Goal: Ask a question

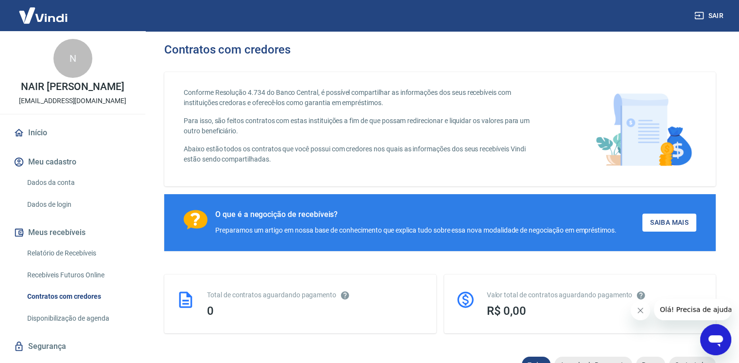
click at [711, 13] on button "Sair" at bounding box center [710, 16] width 35 height 18
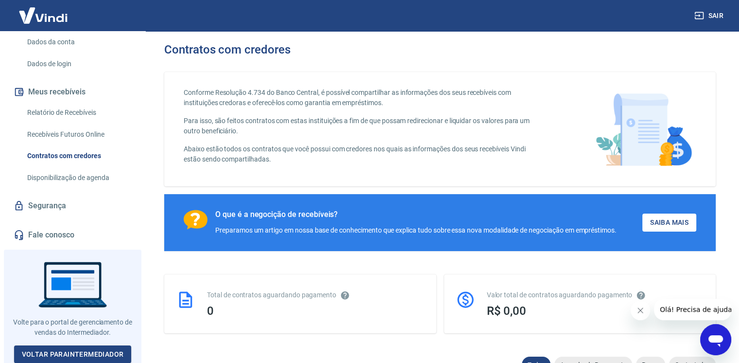
click at [94, 228] on link "Fale conosco" at bounding box center [73, 234] width 122 height 21
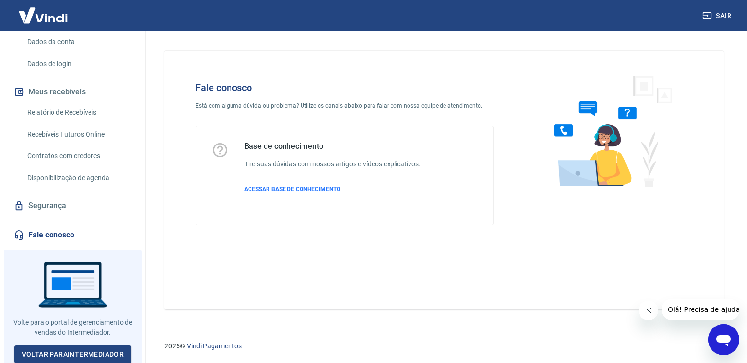
click at [311, 187] on span "ACESSAR BASE DE CONHECIMENTO" at bounding box center [292, 189] width 96 height 7
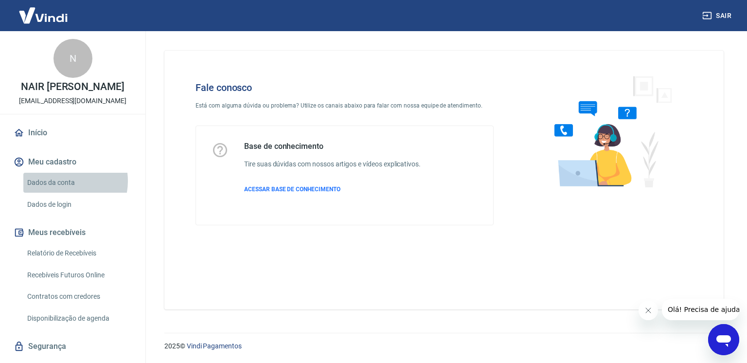
click at [61, 181] on link "Dados da conta" at bounding box center [78, 183] width 110 height 20
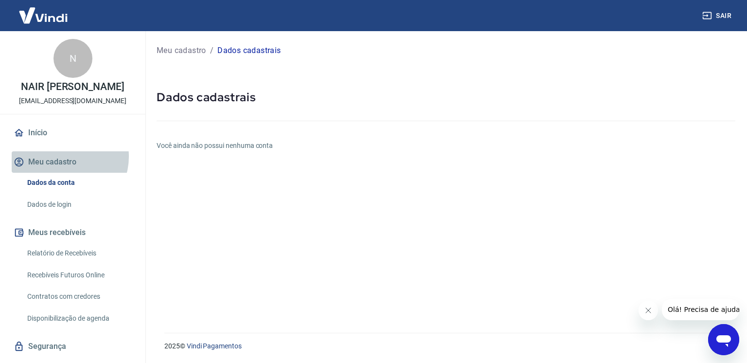
click at [64, 157] on button "Meu cadastro" at bounding box center [73, 161] width 122 height 21
click at [725, 337] on icon "Abrir janela de mensagens" at bounding box center [723, 341] width 15 height 12
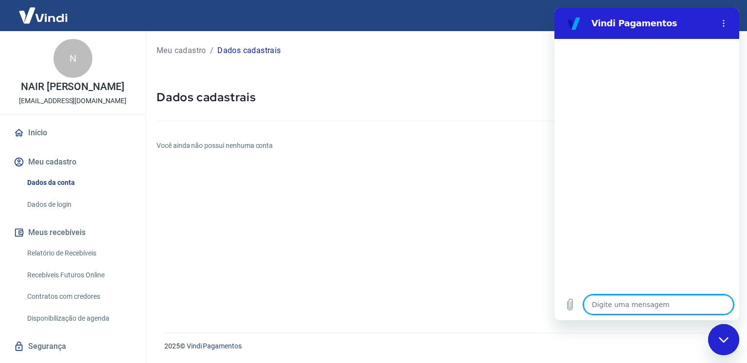
type textarea "x"
type textarea "b"
type textarea "x"
type textarea "bo"
type textarea "x"
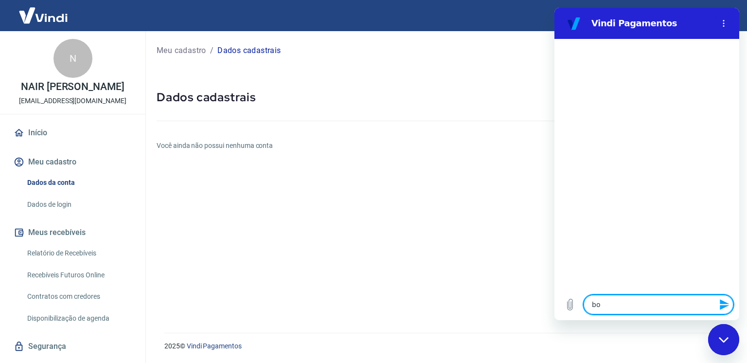
type textarea "bo"
type textarea "x"
type textarea "bo"
type textarea "x"
type textarea "boa"
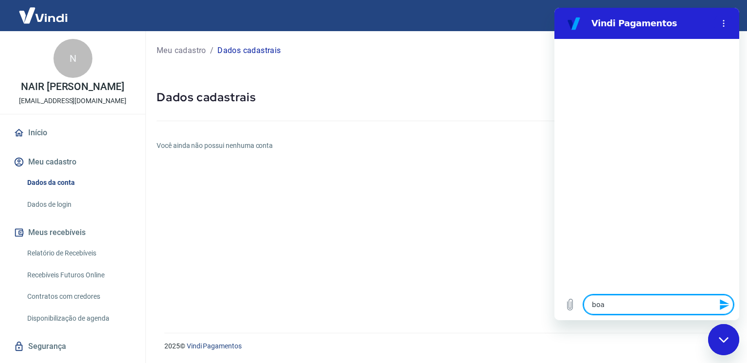
type textarea "x"
type textarea "boa"
type textarea "x"
type textarea "boa t"
type textarea "x"
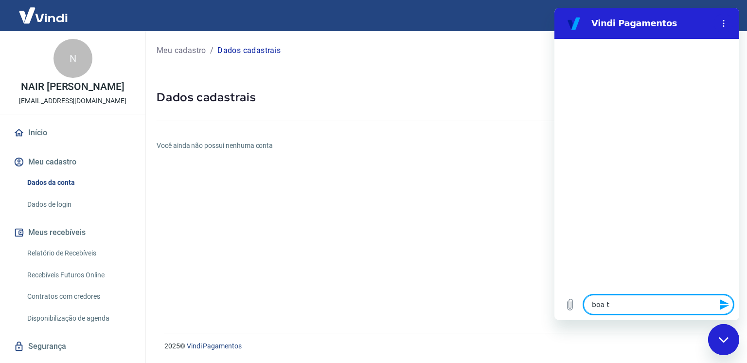
type textarea "boa ta"
type textarea "x"
type textarea "boa tar"
type textarea "x"
type textarea "boa tard"
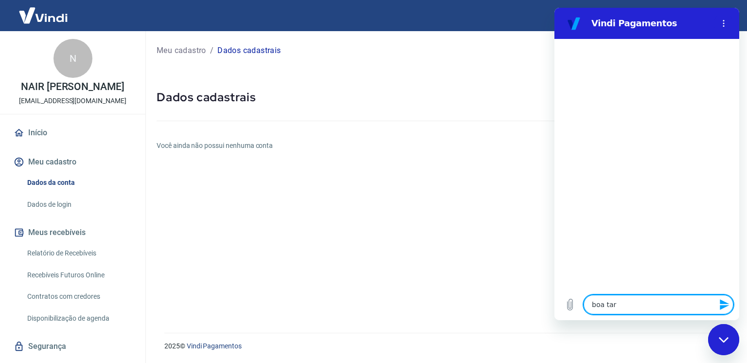
type textarea "x"
type textarea "boa tarde"
type textarea "x"
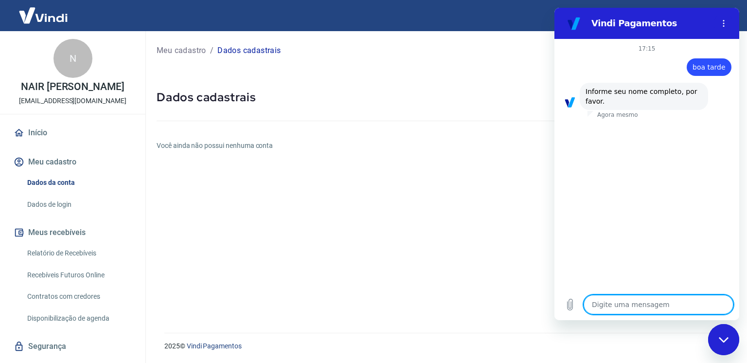
click at [631, 307] on textarea at bounding box center [658, 304] width 150 height 19
type textarea "N"
type textarea "x"
type textarea "Na"
type textarea "x"
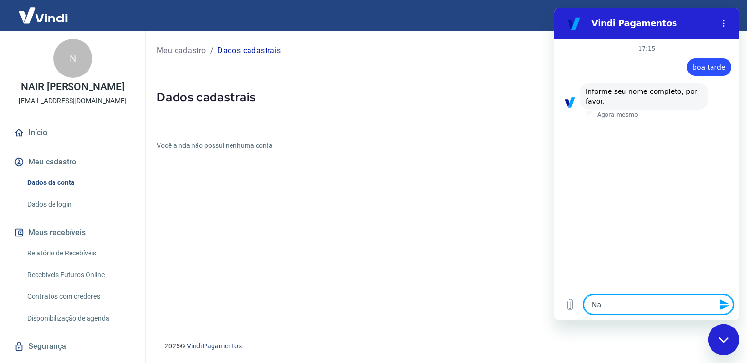
type textarea "Nai"
type textarea "x"
type textarea "Nair"
type textarea "x"
type textarea "Nair"
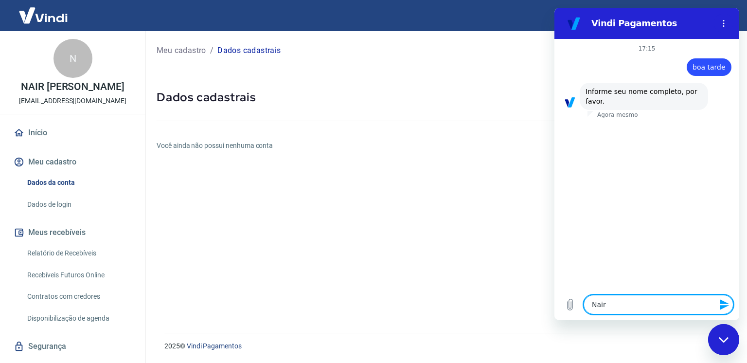
type textarea "x"
type textarea "Nair A"
type textarea "x"
type textarea "Nair An"
type textarea "x"
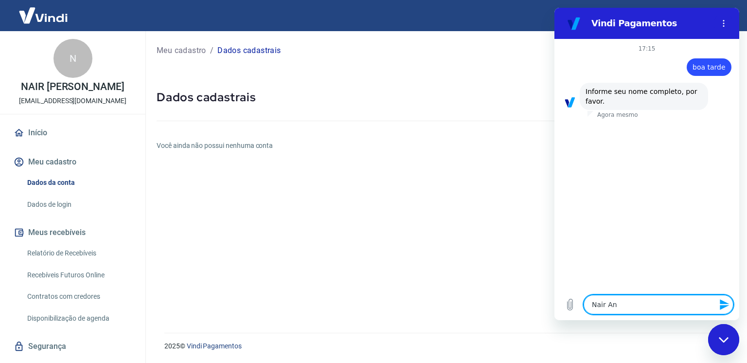
type textarea "[PERSON_NAME]"
type textarea "x"
type textarea "[PERSON_NAME]"
type textarea "x"
type textarea "[PERSON_NAME]"
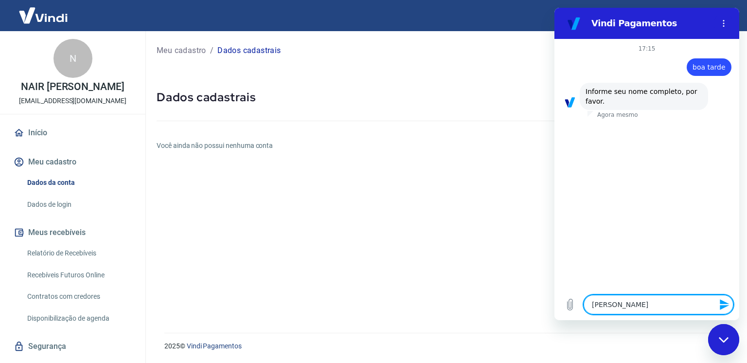
type textarea "x"
type textarea "[PERSON_NAME]"
type textarea "x"
type textarea "[PERSON_NAME]"
type textarea "x"
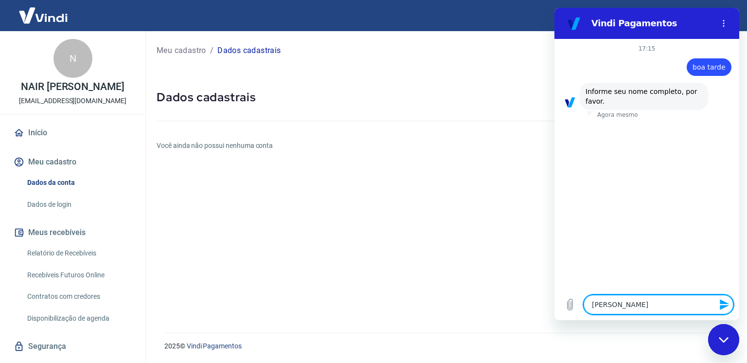
type textarea "[PERSON_NAME]"
type textarea "x"
type textarea "Nair Anieri Pi"
type textarea "x"
type textarea "Nair Anieri Pie"
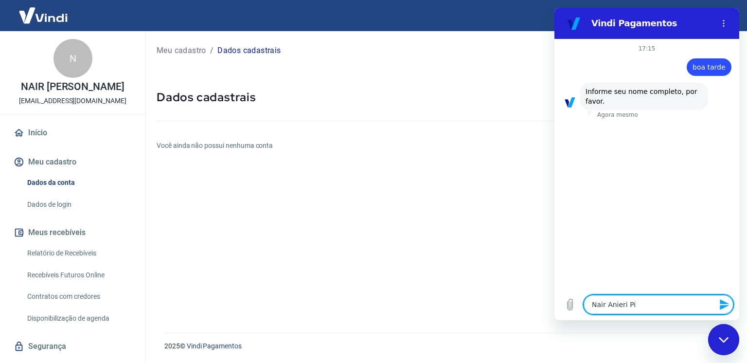
type textarea "x"
type textarea "[PERSON_NAME]"
type textarea "x"
type textarea "[PERSON_NAME]"
type textarea "x"
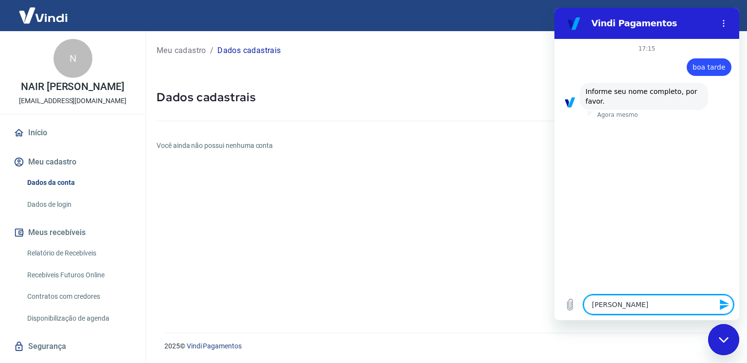
type textarea "Nair [PERSON_NAME]"
type textarea "x"
type textarea "[PERSON_NAME]"
type textarea "x"
type textarea "Nair [PERSON_NAME]"
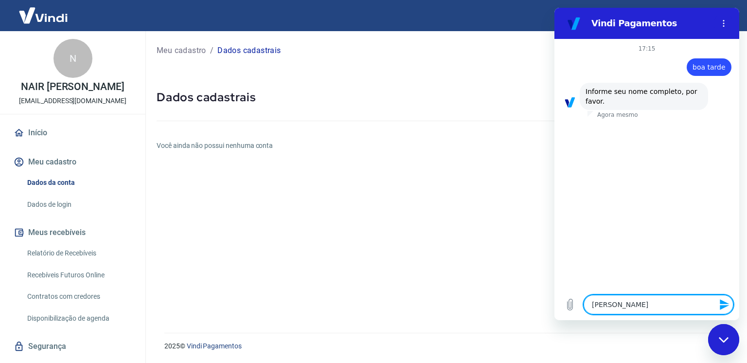
type textarea "x"
type textarea "Nair [PERSON_NAME]"
type textarea "x"
type textarea "Nair [PERSON_NAME]"
click at [724, 341] on icon "Fechar janela de mensagens" at bounding box center [724, 339] width 10 height 6
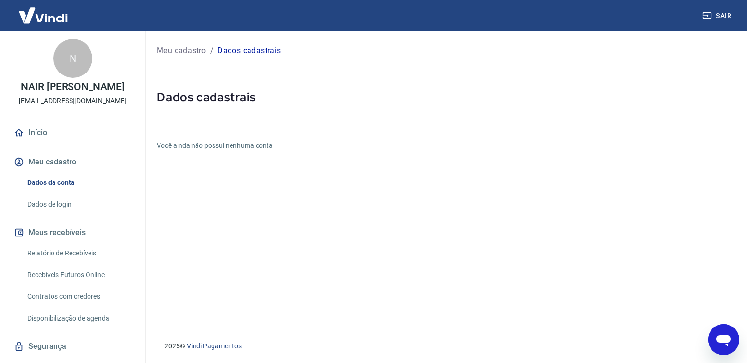
click at [724, 341] on icon "Abrir janela de mensagens" at bounding box center [723, 341] width 15 height 12
type textarea "x"
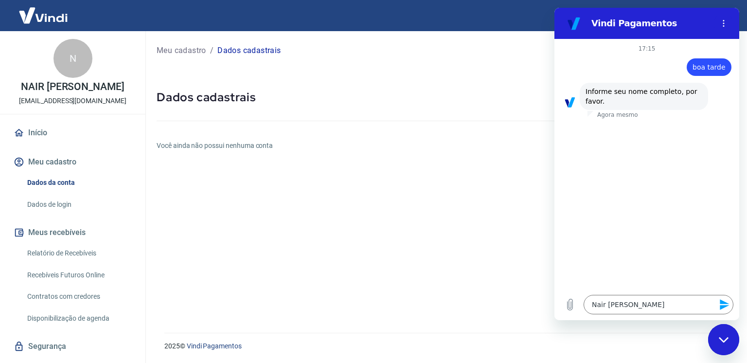
click at [726, 302] on icon "Enviar mensagem" at bounding box center [725, 304] width 12 height 12
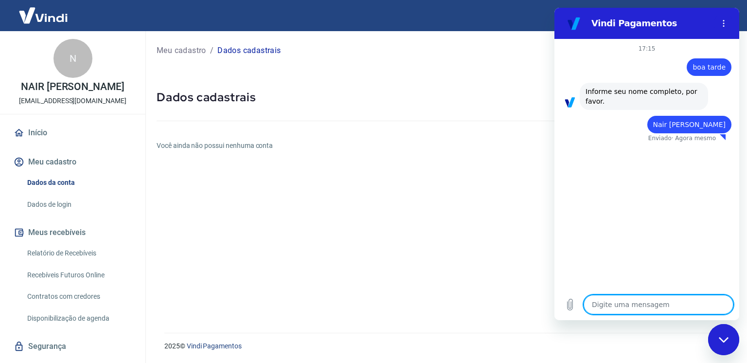
type textarea "x"
click at [638, 307] on textarea at bounding box center [658, 304] width 150 height 19
type textarea "5"
type textarea "x"
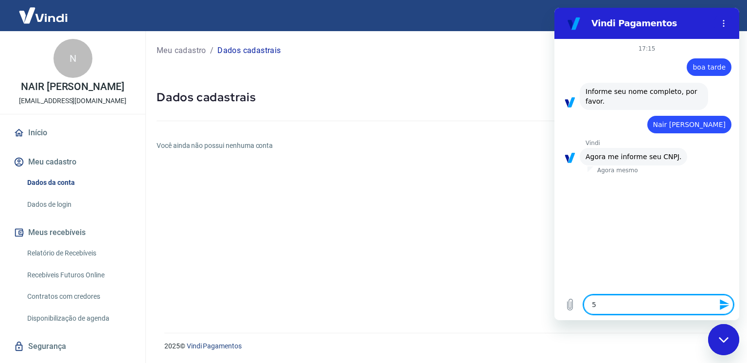
type textarea "51"
type textarea "x"
type textarea "512"
type textarea "x"
type textarea "5120"
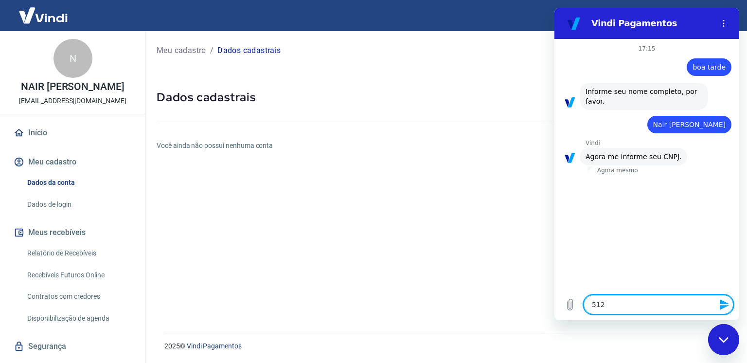
type textarea "x"
type textarea "51206"
type textarea "x"
type textarea "512068"
type textarea "x"
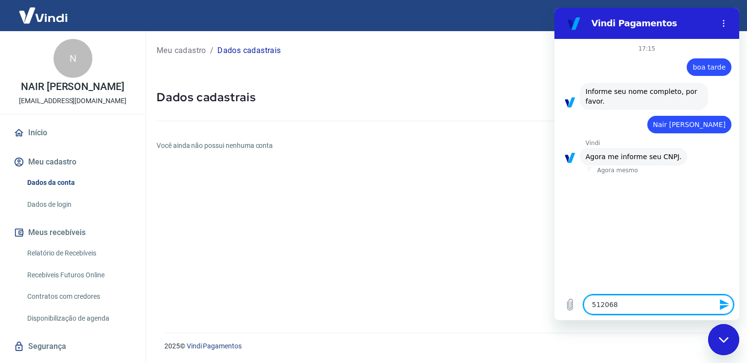
type textarea "5120681"
type textarea "x"
type textarea "51206812"
type textarea "x"
type textarea "512068120"
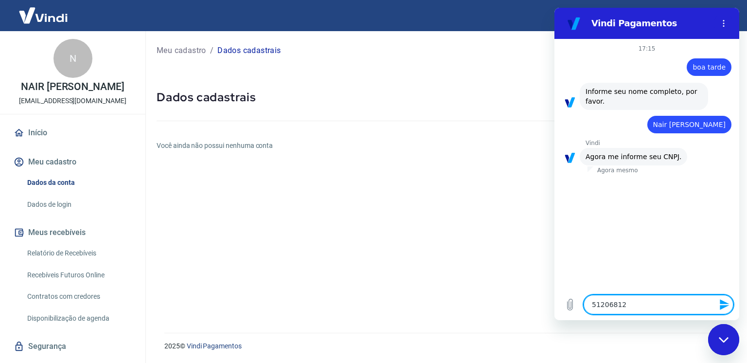
type textarea "x"
type textarea "5120681200"
type textarea "x"
type textarea "51206812000"
type textarea "x"
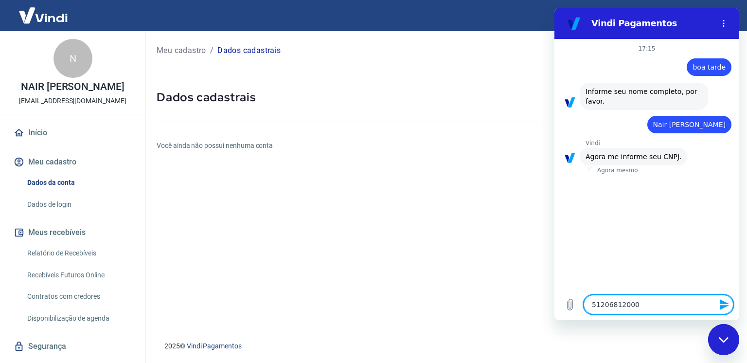
type textarea "512068120002"
type textarea "x"
type textarea "51206812000"
type textarea "x"
type textarea "512068120001"
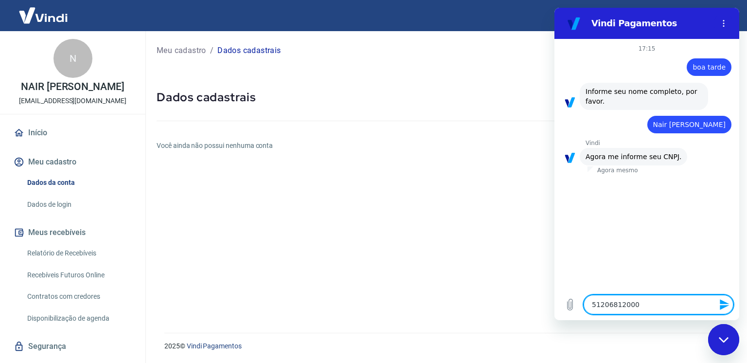
type textarea "x"
type textarea "5120681200012"
type textarea "x"
type textarea "51206812000129"
type textarea "x"
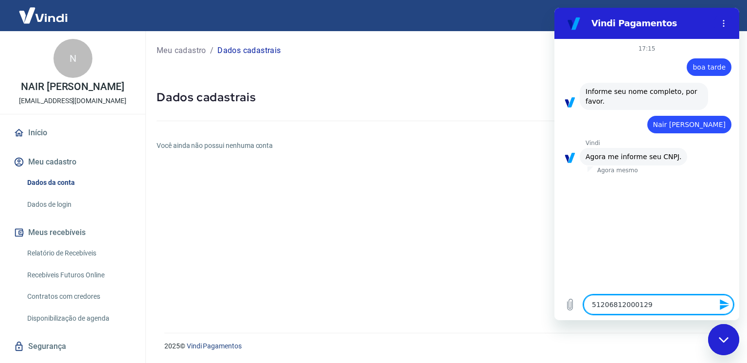
type textarea "51206812000129"
click at [721, 340] on icon "Fechar janela de mensagens" at bounding box center [723, 338] width 10 height 5
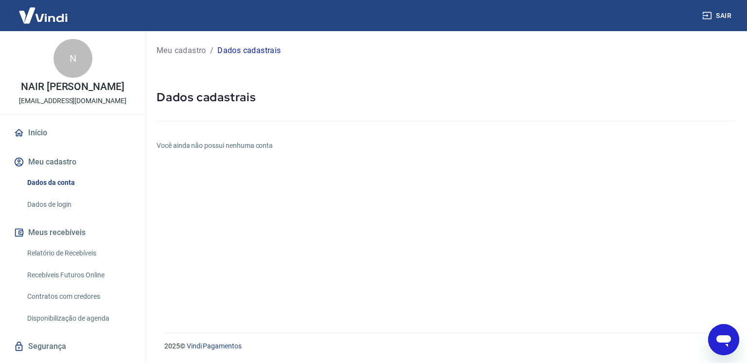
click at [720, 341] on icon "Abrir janela de mensagens" at bounding box center [723, 341] width 15 height 12
type textarea "x"
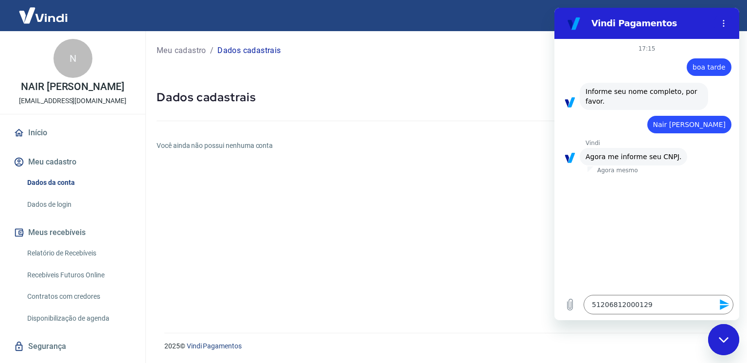
click at [721, 304] on icon "Enviar mensagem" at bounding box center [725, 304] width 12 height 12
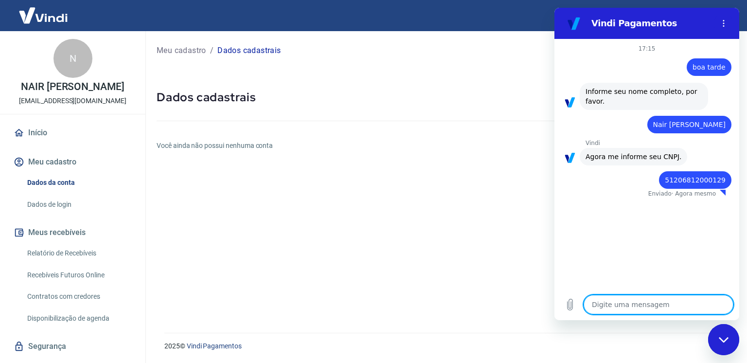
type textarea "x"
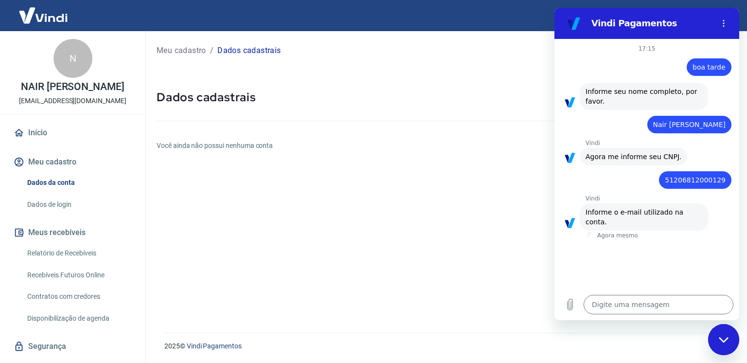
click at [689, 265] on div "17:15 diz: boa tarde Enviado · 17:15 diz: Informe seu nome completo, por favor.…" at bounding box center [646, 164] width 185 height 250
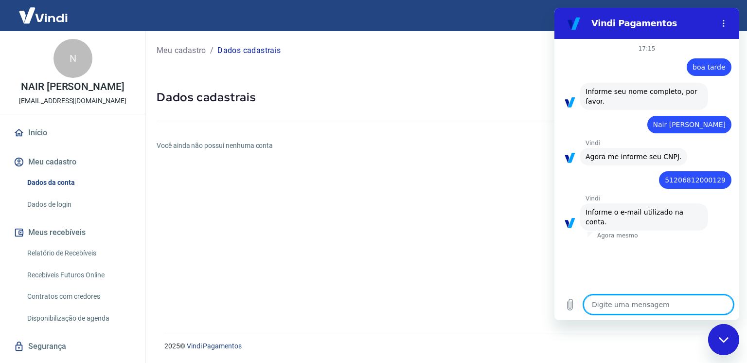
paste textarea "[EMAIL_ADDRESS][DOMAIN_NAME]"
type textarea "[EMAIL_ADDRESS][DOMAIN_NAME]"
type textarea "x"
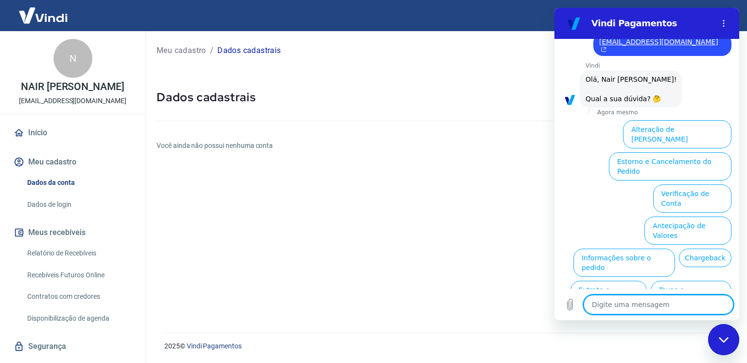
scroll to position [217, 0]
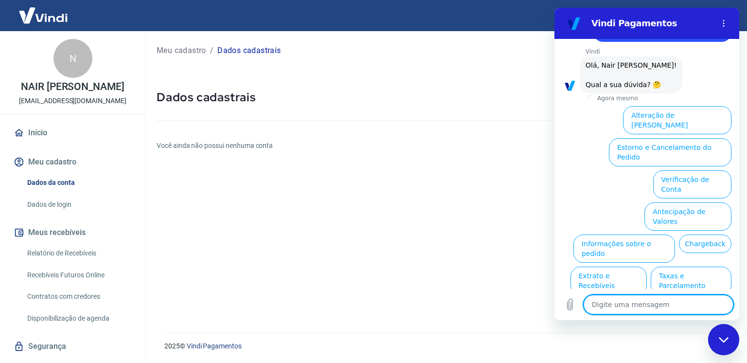
click at [683, 266] on button "Taxas e Parcelamento" at bounding box center [690, 280] width 81 height 28
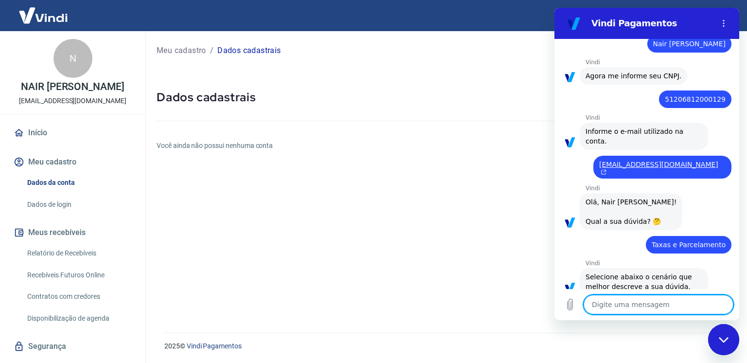
scroll to position [213, 0]
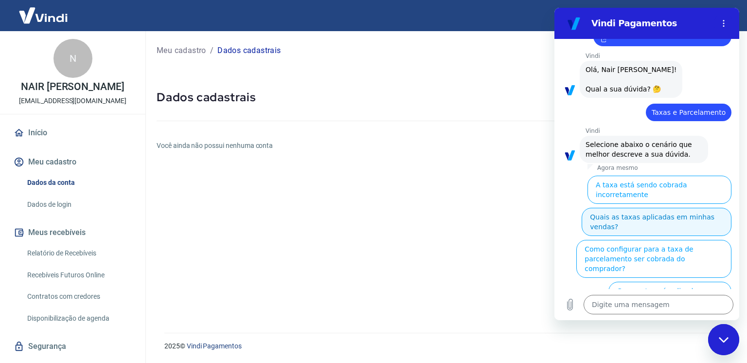
click at [666, 208] on button "Quais as taxas aplicadas em minhas vendas?" at bounding box center [656, 222] width 150 height 28
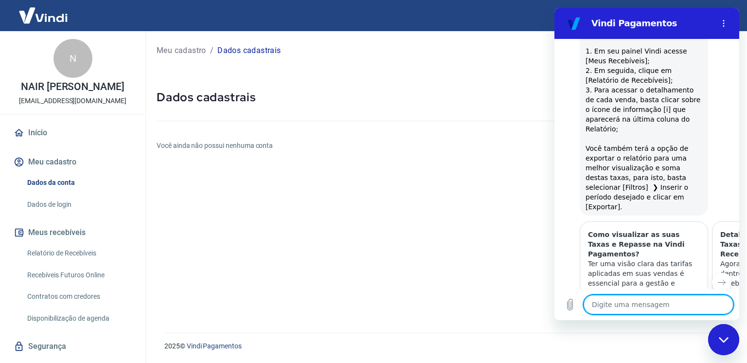
type textarea "x"
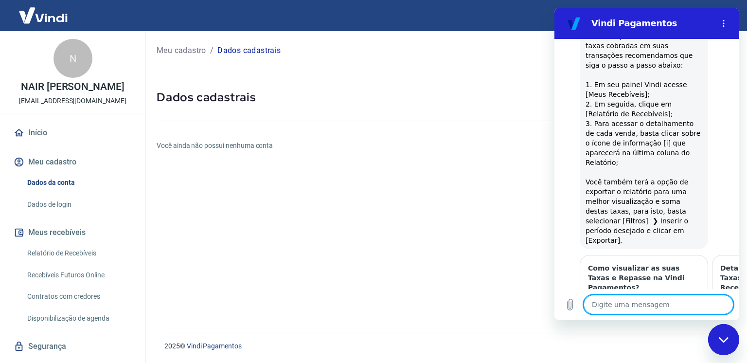
scroll to position [677, 0]
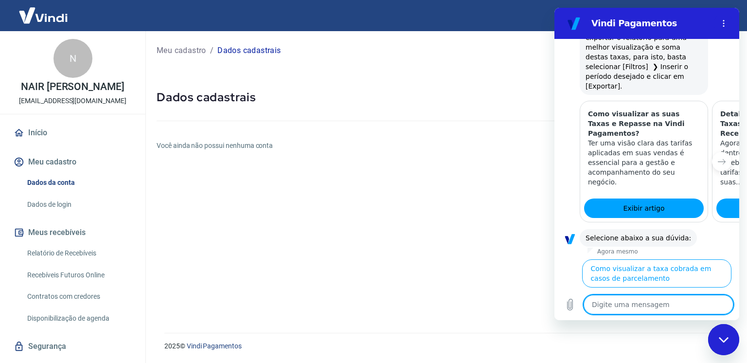
click at [646, 308] on textarea at bounding box center [658, 304] width 150 height 19
type textarea "e"
type textarea "x"
type textarea "e"
type textarea "x"
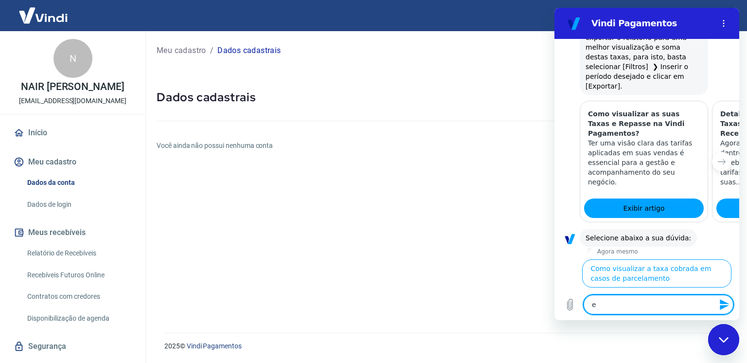
type textarea "e s"
type textarea "x"
type textarea "e se"
type textarea "x"
type textarea "e se"
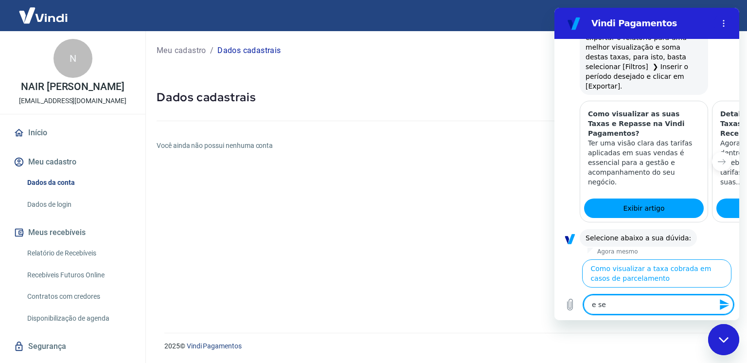
type textarea "x"
type textarea "e se e"
type textarea "x"
type textarea "e se eu"
type textarea "x"
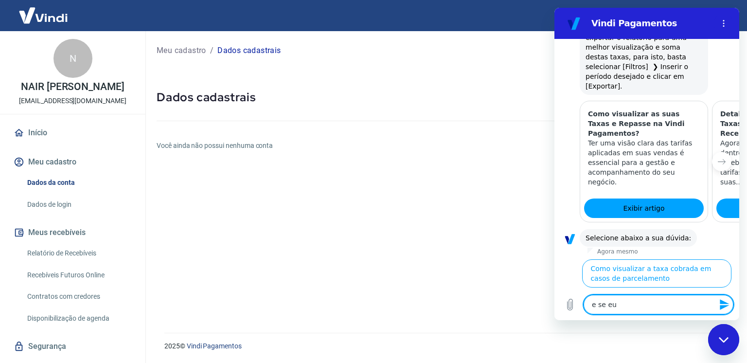
type textarea "e se eu"
type textarea "x"
type textarea "e se eu n"
type textarea "x"
type textarea "e se eu nã"
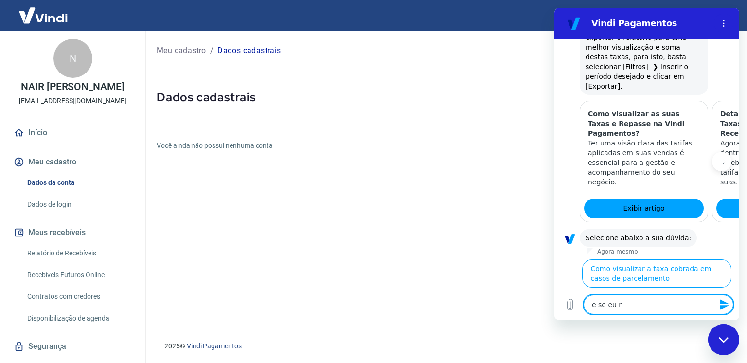
type textarea "x"
type textarea "e se eu não"
type textarea "x"
type textarea "e se eu não"
type textarea "x"
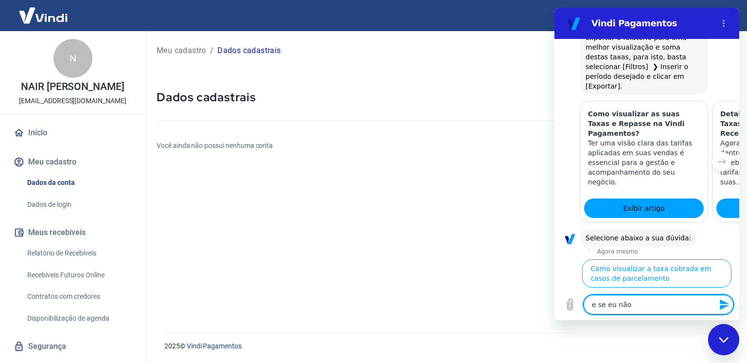
type textarea "e se eu não e"
type textarea "x"
type textarea "e se eu não es"
type textarea "x"
type textarea "e se eu não est"
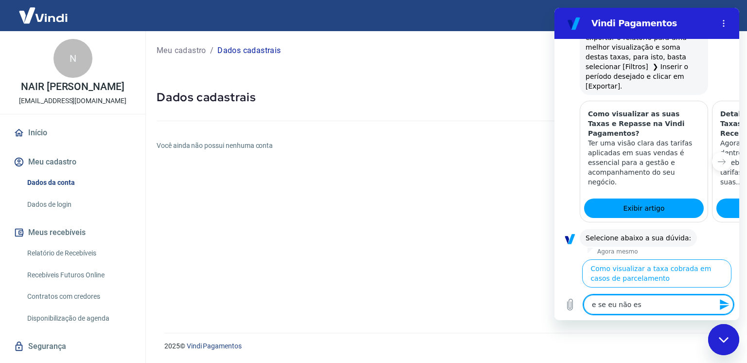
type textarea "x"
type textarea "e se eu não esti"
type textarea "x"
type textarea "e se eu não estiv"
type textarea "x"
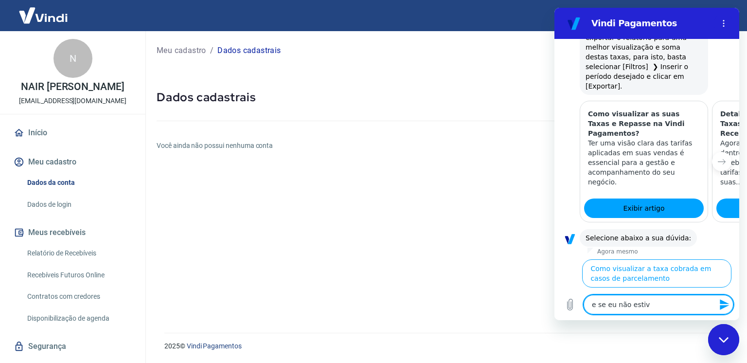
type textarea "e se eu não estive"
type textarea "x"
type textarea "e se eu não estiver"
type textarea "x"
type textarea "e se eu não estiver"
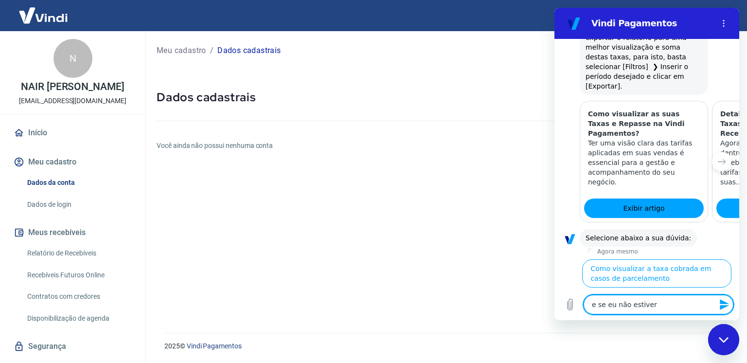
type textarea "x"
type textarea "e se eu não estiver d"
type textarea "x"
type textarea "e se eu não estiver de"
type textarea "x"
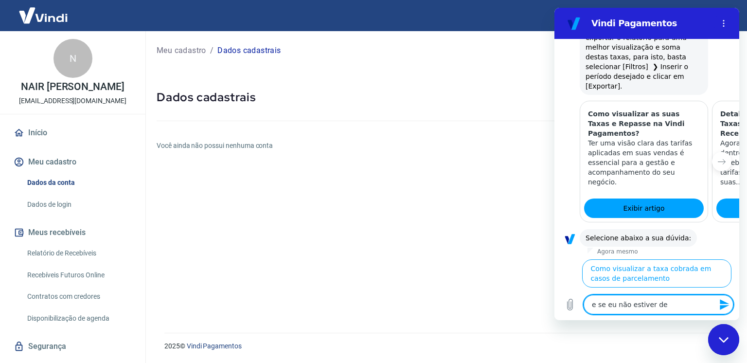
type textarea "e se eu não estiver de"
type textarea "x"
type textarea "e se eu não estiver de a"
type textarea "x"
type textarea "e se eu não estiver de ac"
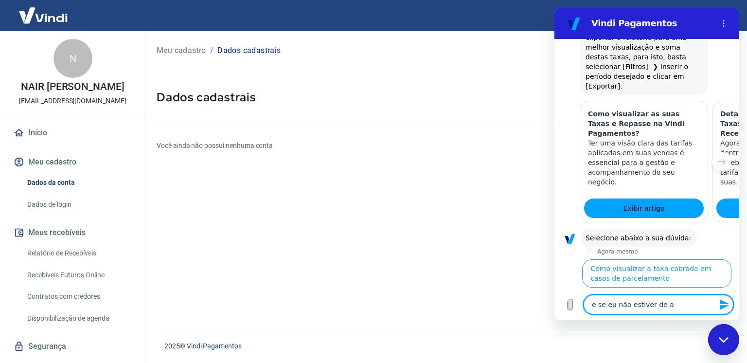
type textarea "x"
type textarea "e se eu não estiver de aco"
type textarea "x"
type textarea "e se eu não estiver de acor"
type textarea "x"
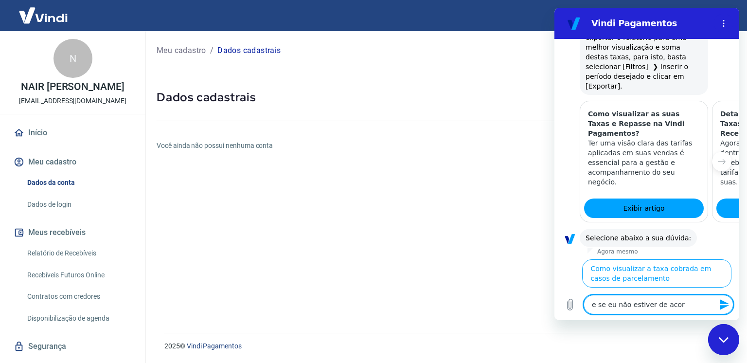
type textarea "e se eu não estiver de acord"
type textarea "x"
type textarea "e se eu não estiver de acordo"
type textarea "x"
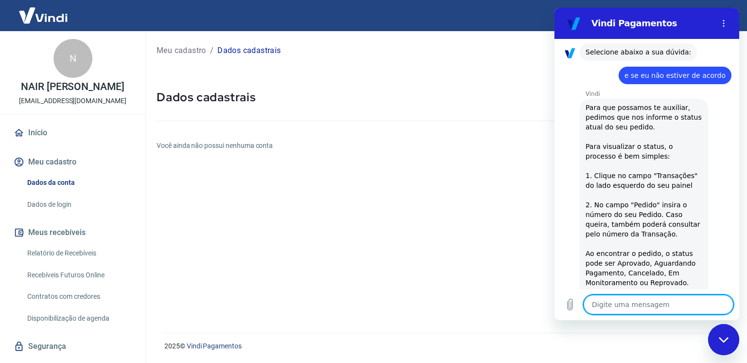
type textarea "x"
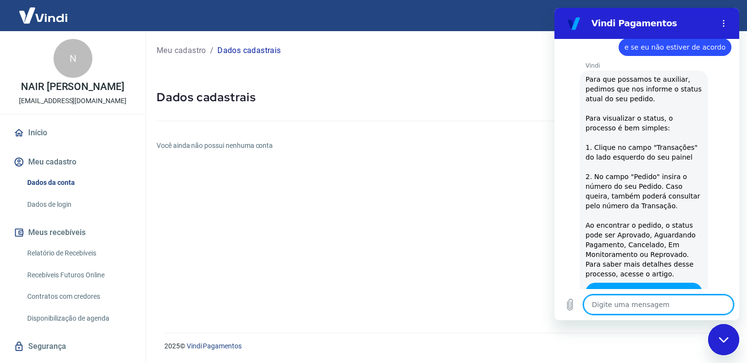
scroll to position [959, 0]
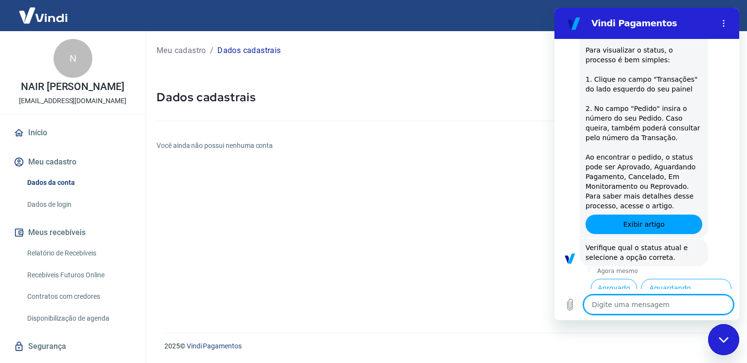
click at [622, 305] on textarea at bounding box center [658, 304] width 150 height 19
type textarea "q"
type textarea "x"
type textarea "qu"
type textarea "x"
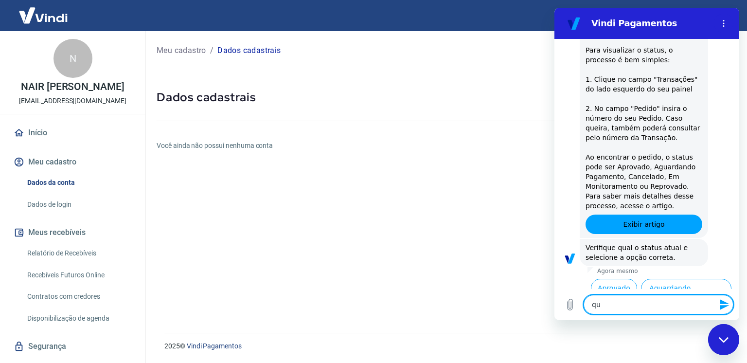
type textarea "que"
type textarea "x"
type textarea "quer"
type textarea "x"
type textarea "quero"
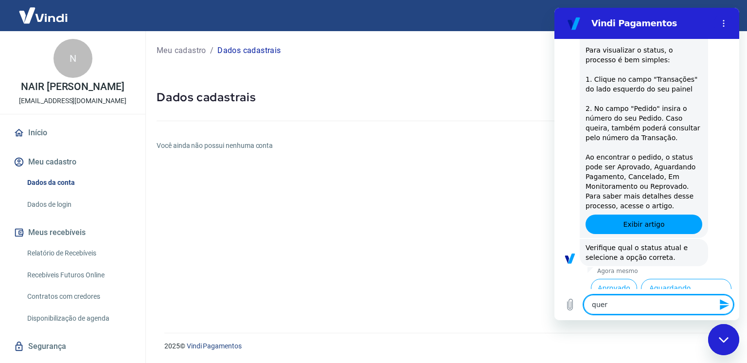
type textarea "x"
type textarea "quero"
type textarea "x"
type textarea "quero f"
type textarea "x"
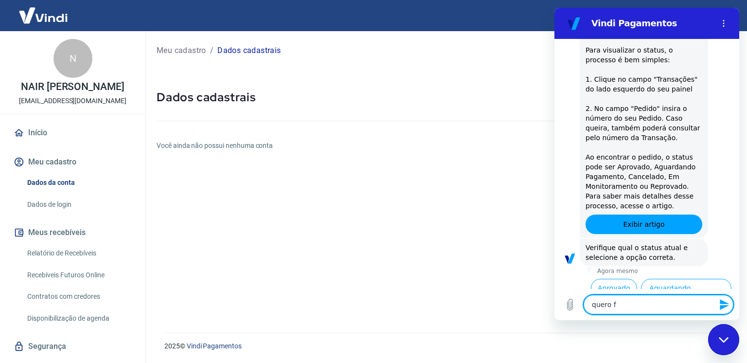
type textarea "quero fa"
type textarea "x"
type textarea "quero fal"
type textarea "x"
type textarea "quero fala"
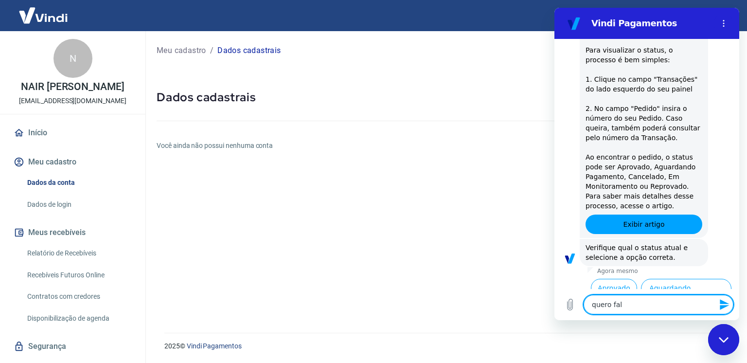
type textarea "x"
type textarea "quero falar"
type textarea "x"
type textarea "quero falar"
type textarea "x"
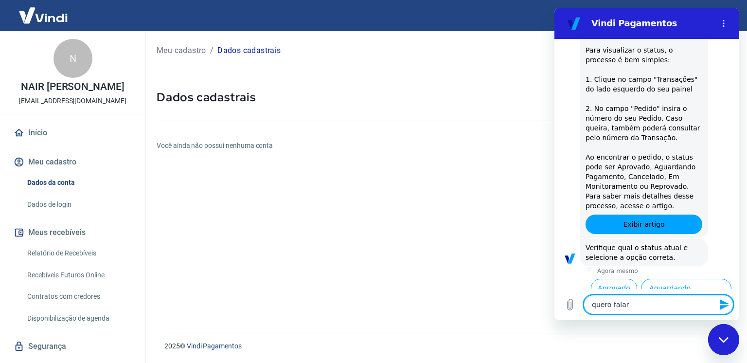
type textarea "quero falar c"
type textarea "x"
type textarea "quero falar co"
type textarea "x"
type textarea "quero falar com"
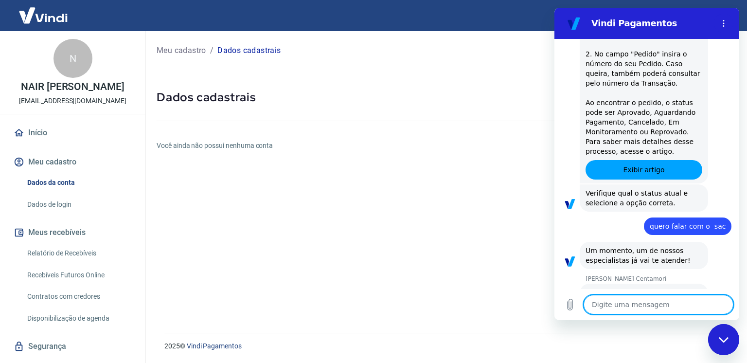
scroll to position [1015, 0]
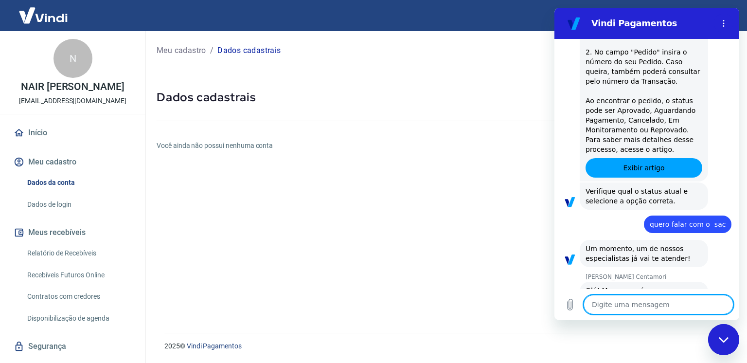
paste textarea "Vocês falaram: Os novos valores entrarão em vigor em 10 dias a partir de [DATE]…"
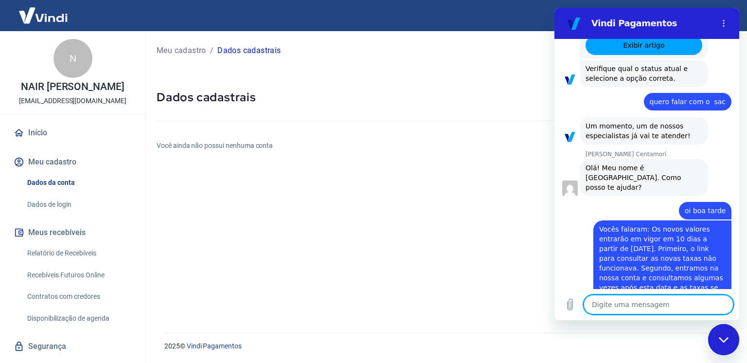
scroll to position [1140, 0]
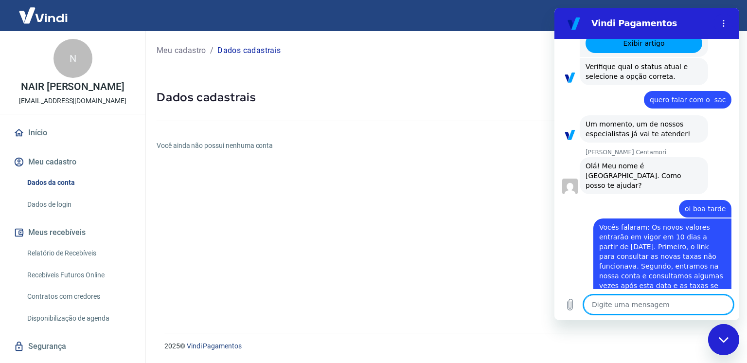
click at [648, 306] on textarea at bounding box center [658, 304] width 150 height 19
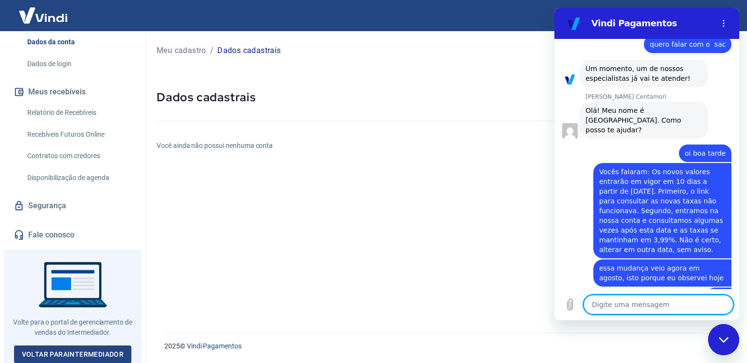
scroll to position [92, 0]
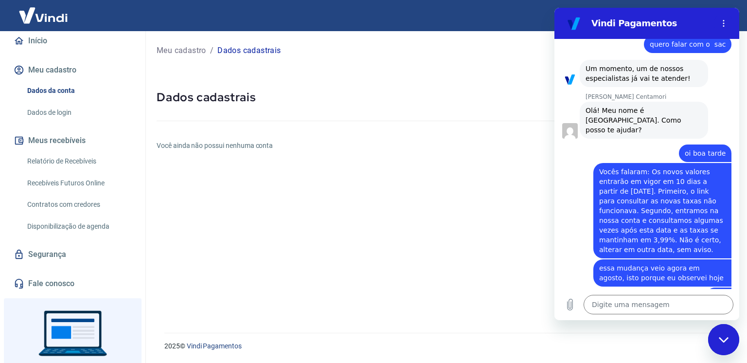
click at [55, 285] on link "Fale conosco" at bounding box center [73, 283] width 122 height 21
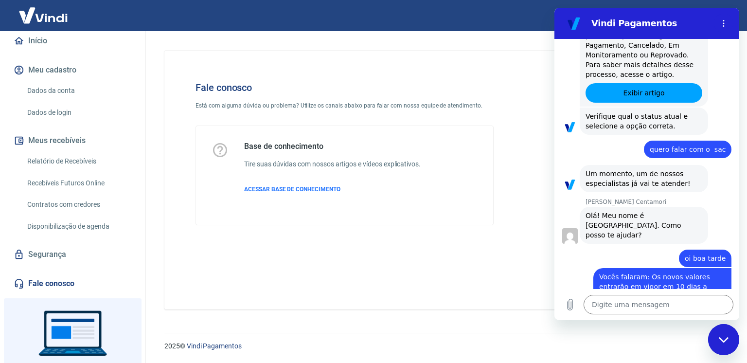
scroll to position [1146, 0]
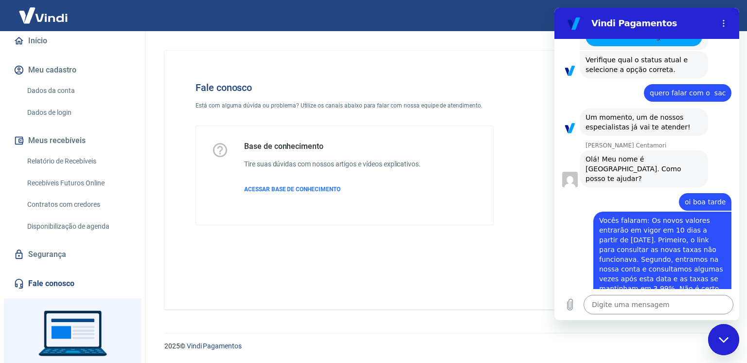
click at [695, 303] on textarea at bounding box center [658, 304] width 150 height 19
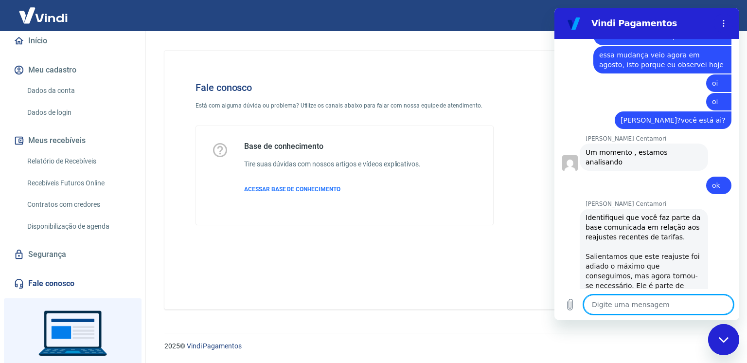
scroll to position [1505, 0]
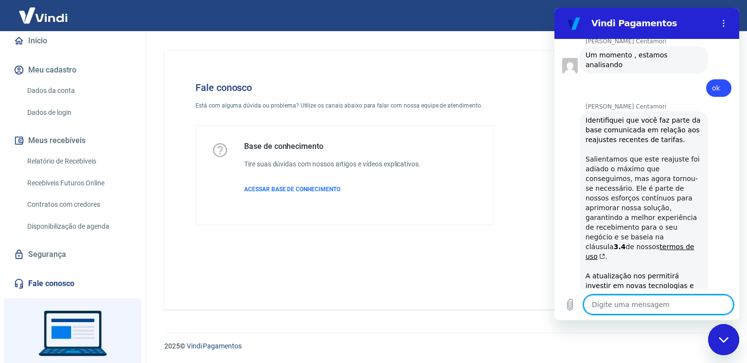
click at [612, 301] on textarea at bounding box center [658, 304] width 150 height 19
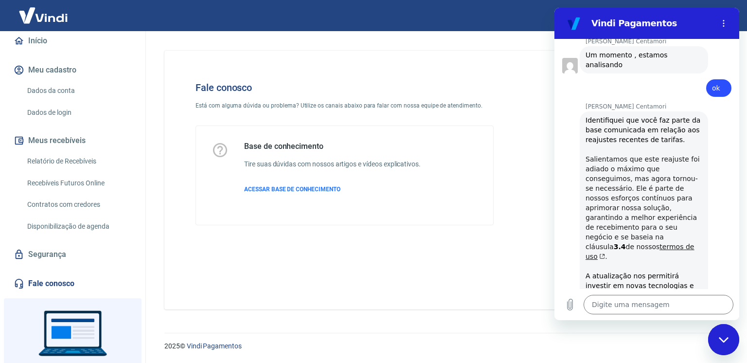
click at [645, 243] on link "termos de uso" at bounding box center [639, 252] width 108 height 18
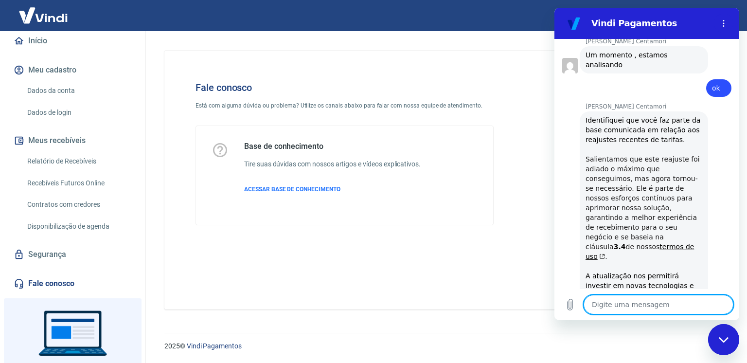
click at [621, 304] on textarea at bounding box center [658, 304] width 150 height 19
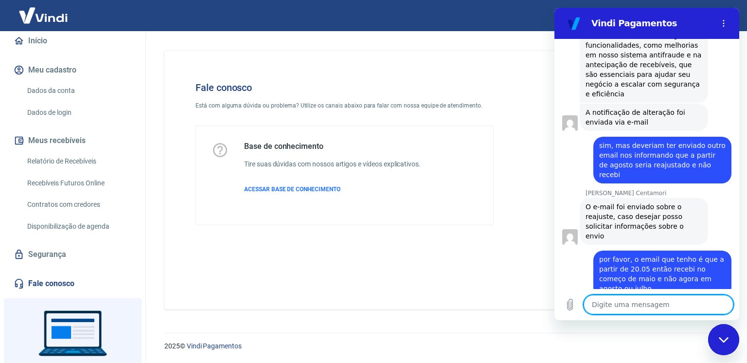
scroll to position [1754, 0]
click at [621, 303] on textarea at bounding box center [658, 304] width 150 height 19
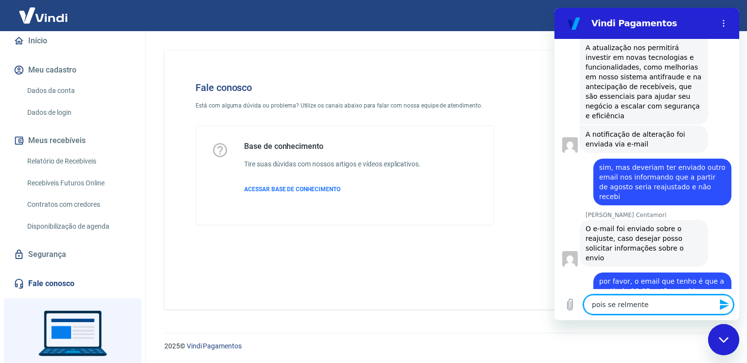
click at [619, 304] on textarea "pois se relmente" at bounding box center [658, 304] width 150 height 19
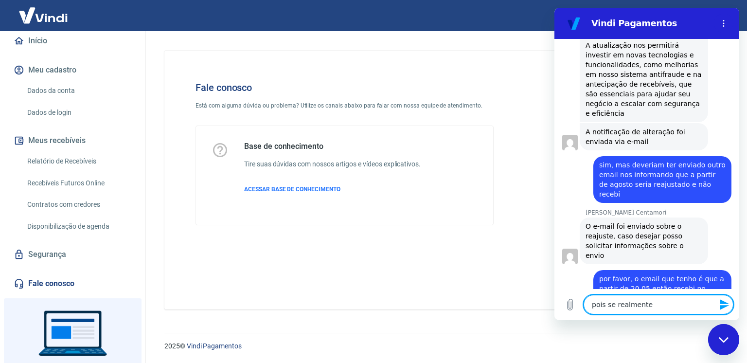
click at [673, 305] on textarea "pois se realmente" at bounding box center [658, 304] width 150 height 19
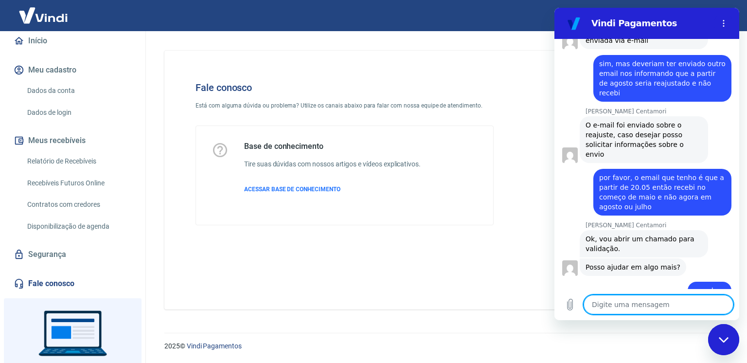
scroll to position [1839, 0]
